Goal: Task Accomplishment & Management: Use online tool/utility

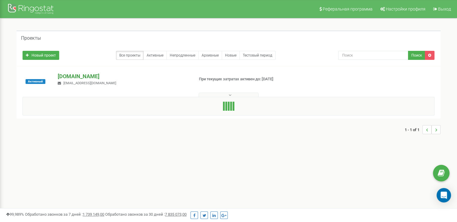
click at [100, 75] on p "[DOMAIN_NAME]" at bounding box center [123, 76] width 131 height 8
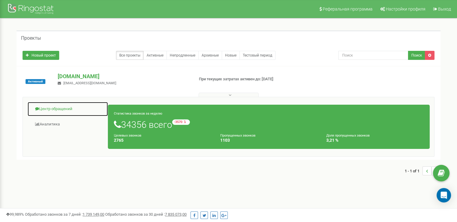
click at [56, 113] on link "Центр обращений" at bounding box center [67, 109] width 81 height 15
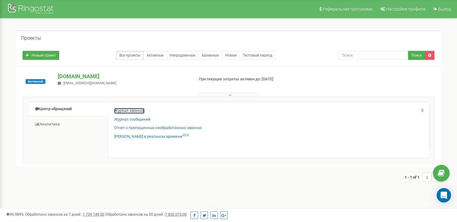
click at [124, 112] on link "Журнал звонков" at bounding box center [129, 111] width 30 height 6
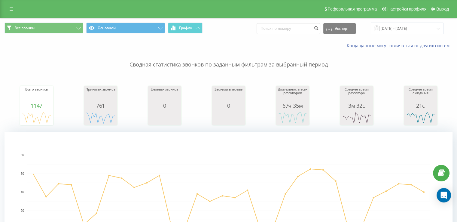
click at [380, 28] on span at bounding box center [376, 28] width 5 height 5
click at [392, 19] on div "Все звонки Основной График Экспорт .csv .xls .xlsx 19.08.2025 - 19.09.2025" at bounding box center [228, 28] width 457 height 20
click at [395, 23] on input "19.08.2025 - 19.09.2025" at bounding box center [407, 29] width 73 height 12
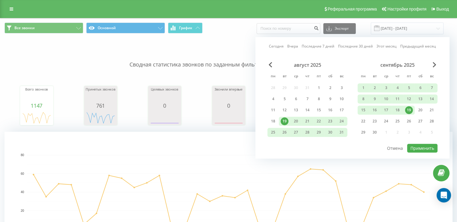
click at [410, 107] on div "19" at bounding box center [409, 110] width 8 height 8
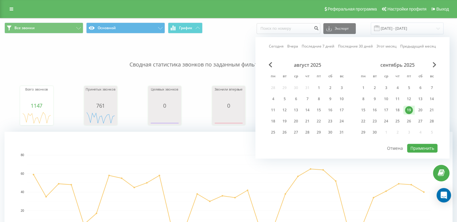
click at [421, 152] on div "Сегодня Вчера Последние 7 дней Последние 30 дней Этот месяц Предыдущий месяц ав…" at bounding box center [353, 97] width 194 height 121
click at [421, 147] on button "Применить" at bounding box center [422, 148] width 30 height 9
type input "19.09.2025 - 19.09.2025"
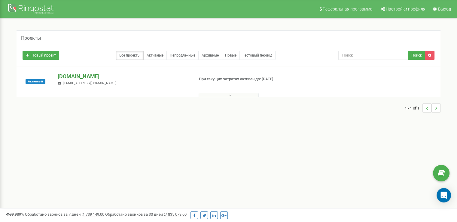
click at [113, 75] on p "[DOMAIN_NAME]" at bounding box center [123, 76] width 131 height 8
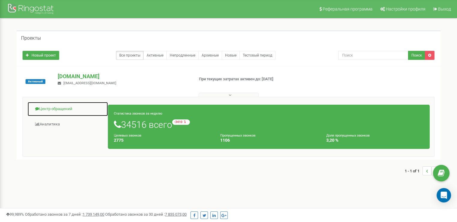
click at [70, 110] on link "Центр обращений" at bounding box center [67, 109] width 81 height 15
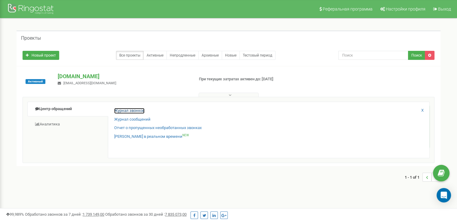
click at [121, 110] on link "Журнал звонков" at bounding box center [129, 111] width 30 height 6
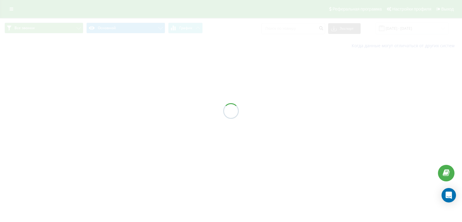
click at [404, 27] on div "Все звонки Основной График Экспорт .csv .xls .xlsx 19.08.2025 - 19.09.2025 Когд…" at bounding box center [231, 35] width 462 height 35
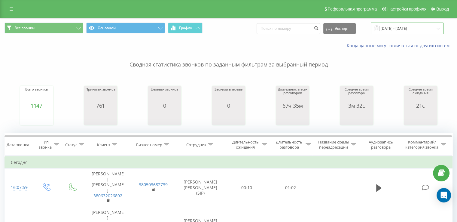
click at [404, 27] on input "19.08.2025 - 19.09.2025" at bounding box center [407, 29] width 73 height 12
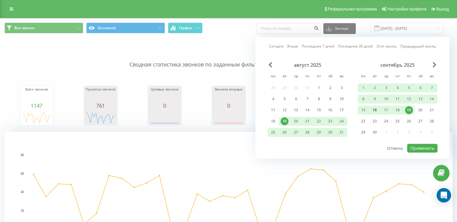
drag, startPoint x: 362, startPoint y: 112, endPoint x: 369, endPoint y: 111, distance: 7.6
click at [362, 112] on div "15" at bounding box center [364, 110] width 8 height 8
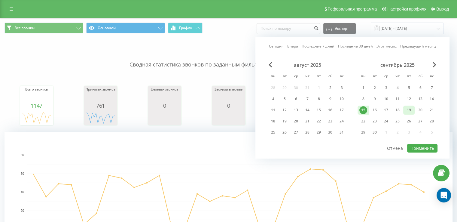
click at [404, 113] on div "19" at bounding box center [409, 110] width 11 height 9
click at [428, 137] on div "август 2025 пн вт ср чт пт сб вс 28 29 30 31 1 2 3 4 5 6 7 8 9 10 11 12 13 14 1…" at bounding box center [353, 102] width 170 height 81
click at [431, 144] on button "Применить" at bounding box center [422, 148] width 30 height 9
type input "15.09.2025 - 19.09.2025"
